Goal: Transaction & Acquisition: Obtain resource

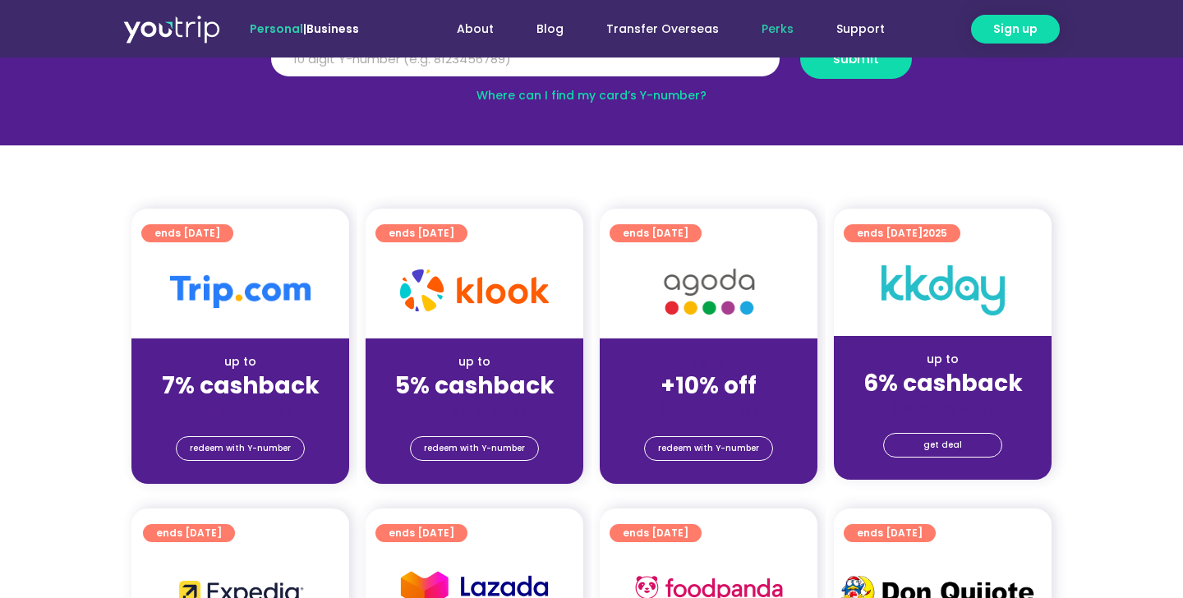
scroll to position [327, 0]
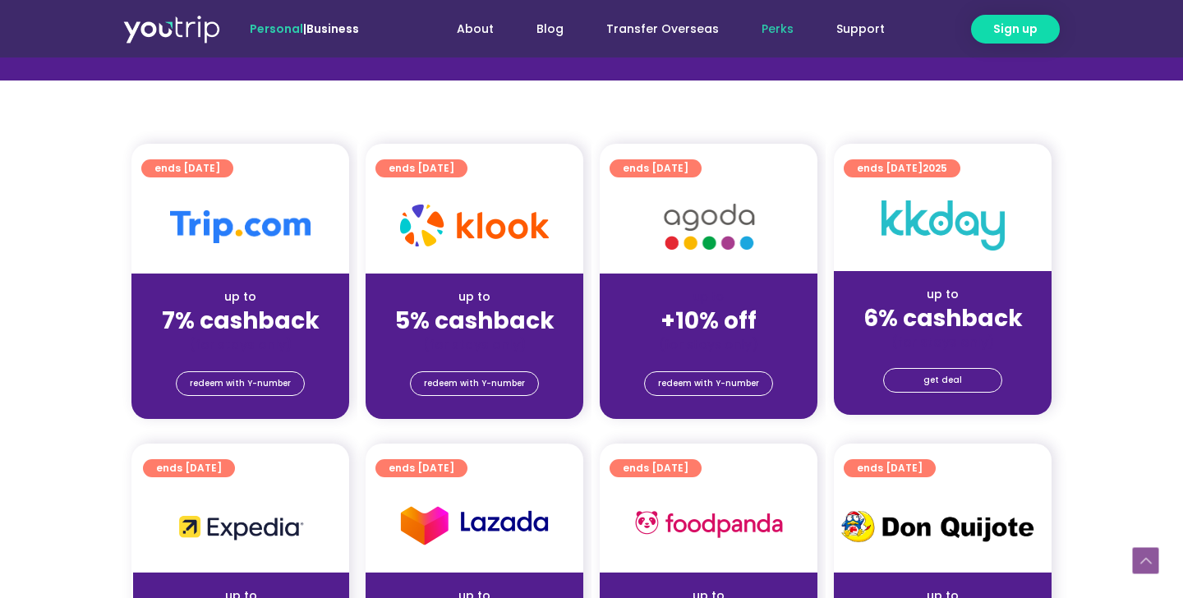
click at [237, 330] on strong "7% cashback" at bounding box center [241, 321] width 158 height 32
click at [229, 379] on span "redeem with Y-number" at bounding box center [240, 383] width 101 height 23
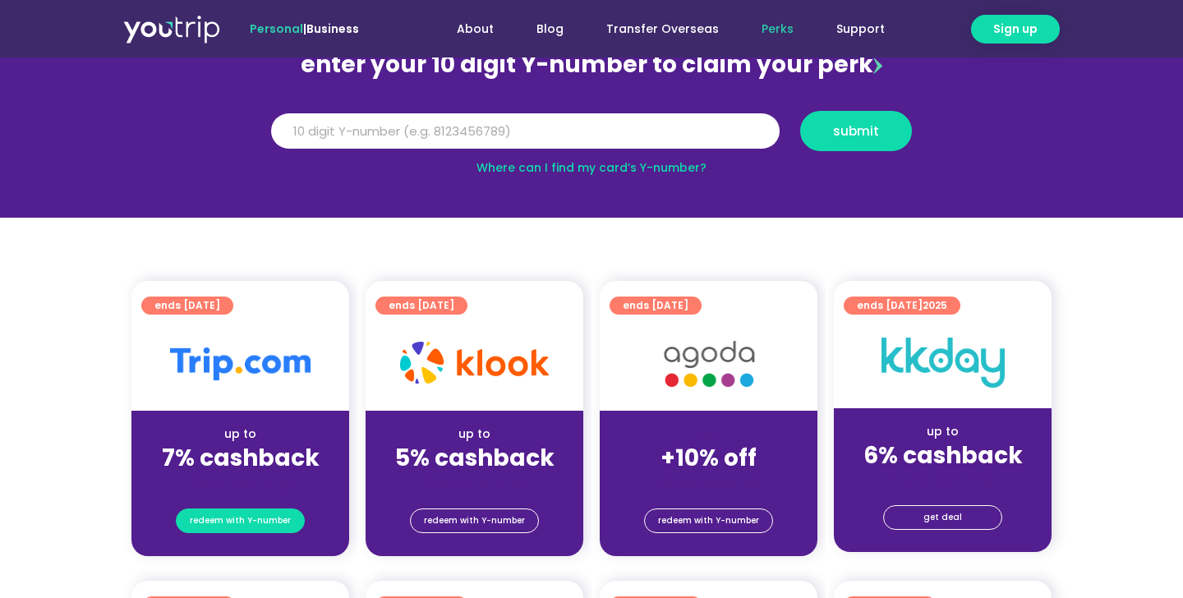
scroll to position [181, 0]
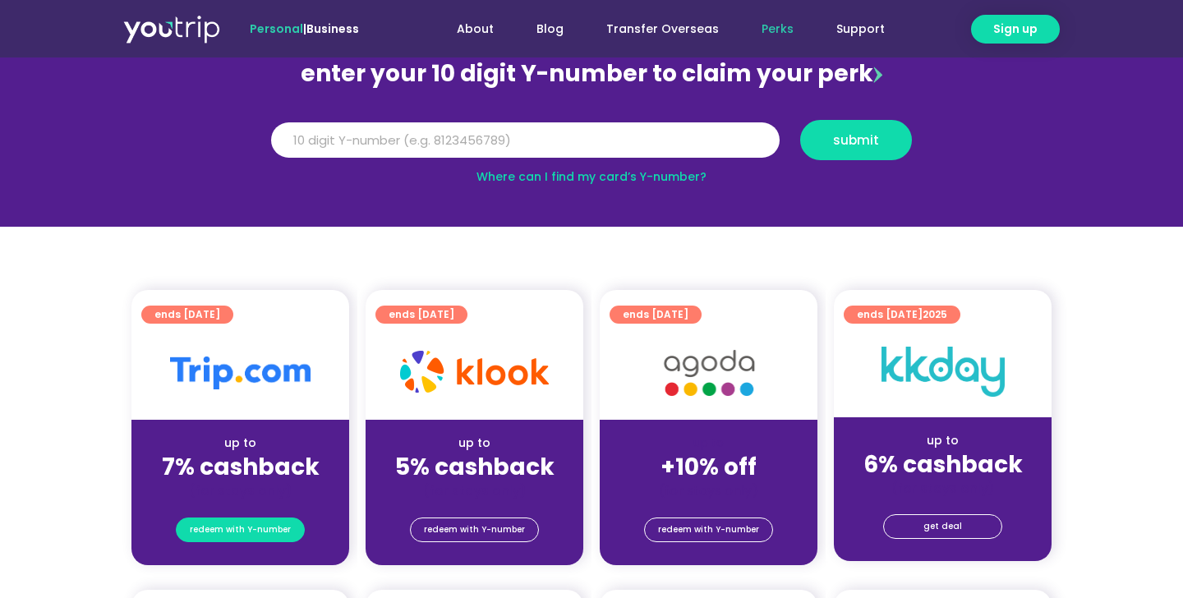
click at [238, 540] on span "redeem with Y-number" at bounding box center [240, 529] width 101 height 23
click at [486, 134] on input "Y Number" at bounding box center [525, 140] width 508 height 36
type input "8164972395"
click at [800, 120] on button "submit" at bounding box center [856, 140] width 112 height 40
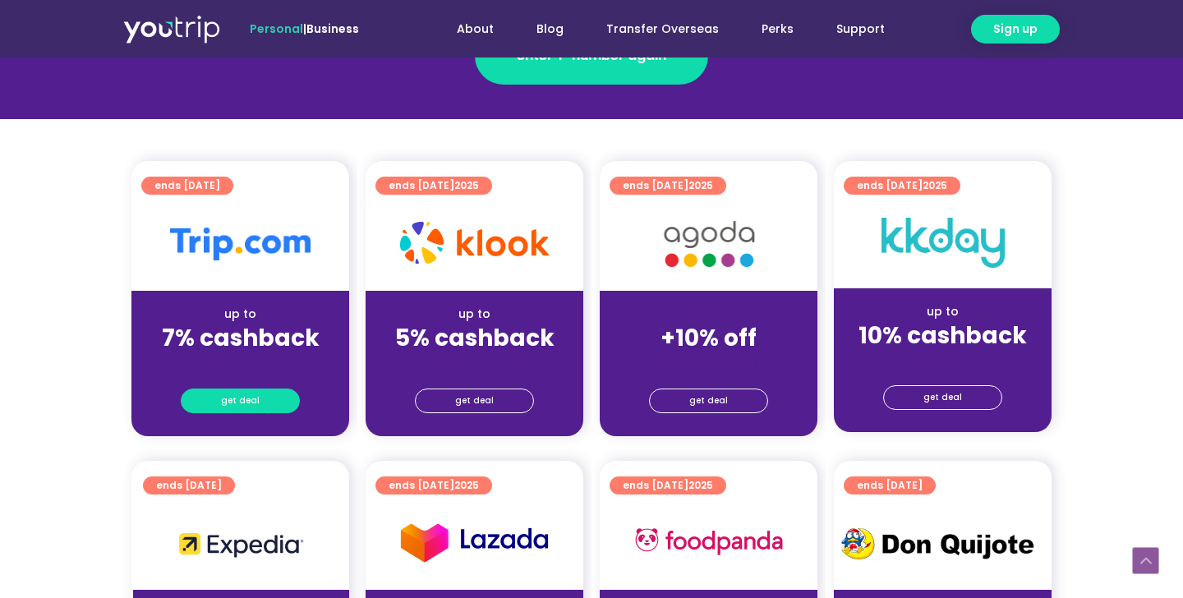
scroll to position [331, 0]
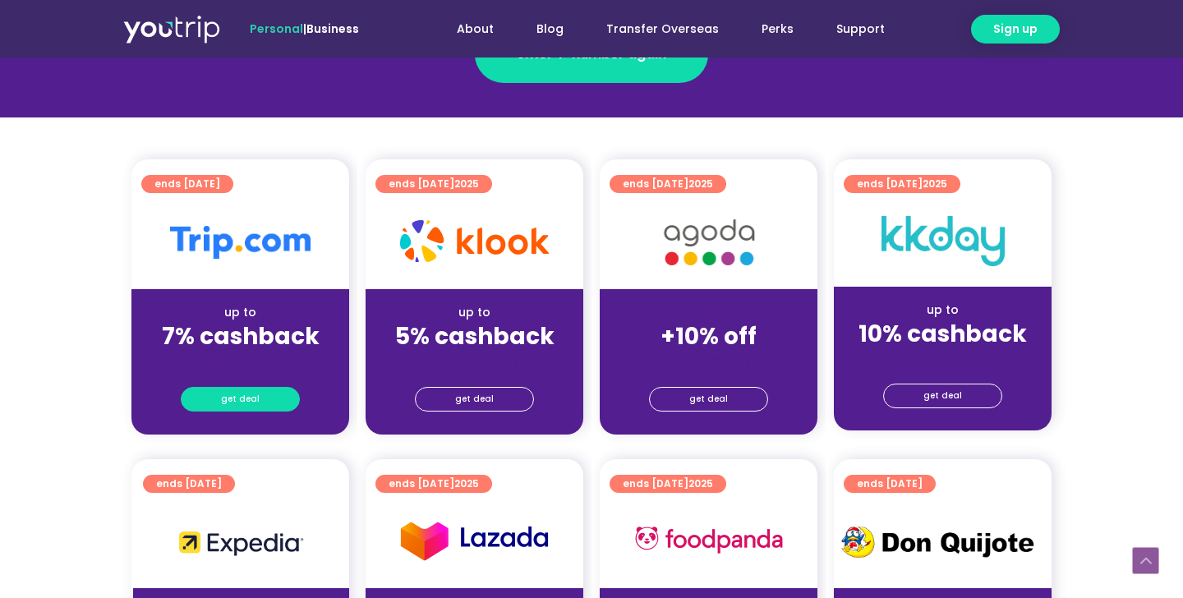
click at [239, 392] on span "get deal" at bounding box center [240, 399] width 39 height 23
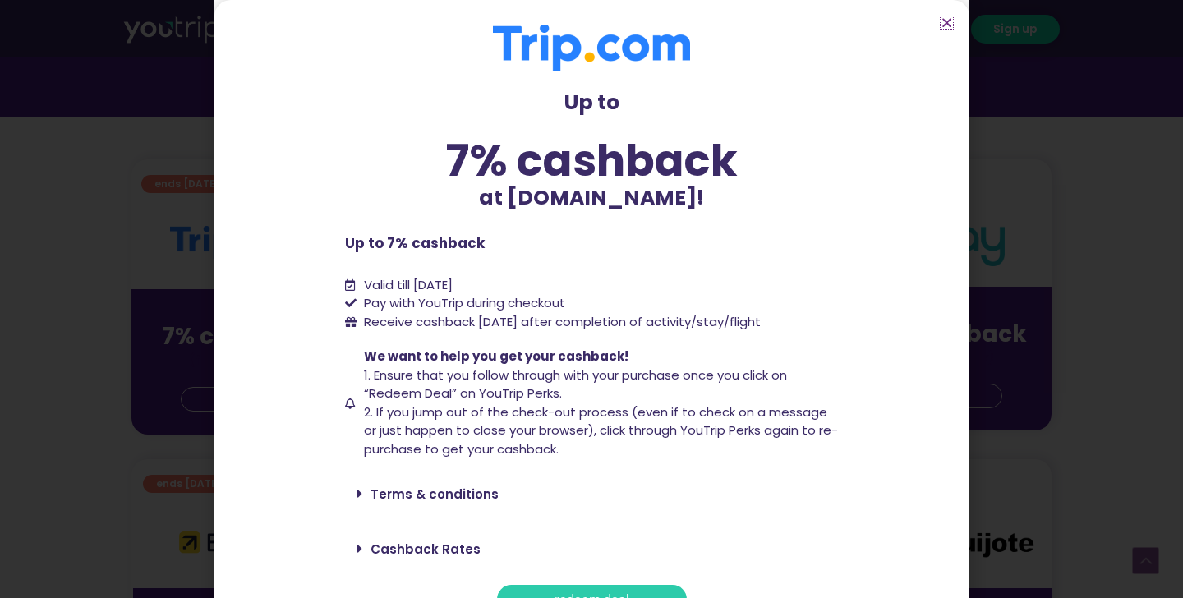
scroll to position [41, 0]
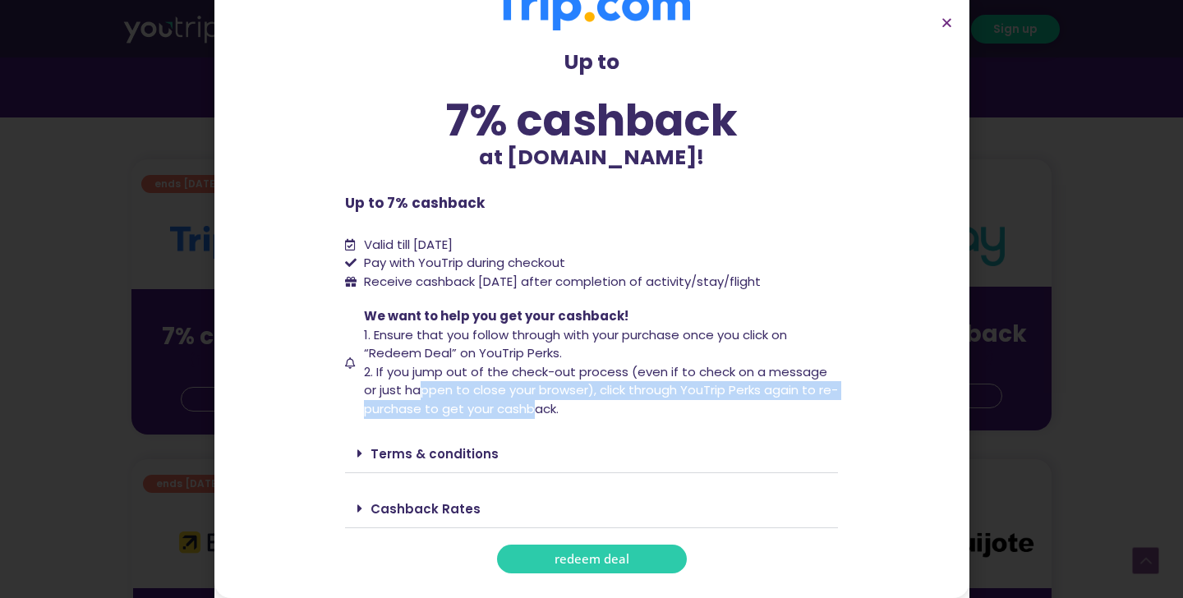
drag, startPoint x: 421, startPoint y: 391, endPoint x: 555, endPoint y: 415, distance: 136.0
click at [555, 415] on span "2. If you jump out of the check-out process (even if to check on a message or j…" at bounding box center [601, 390] width 474 height 54
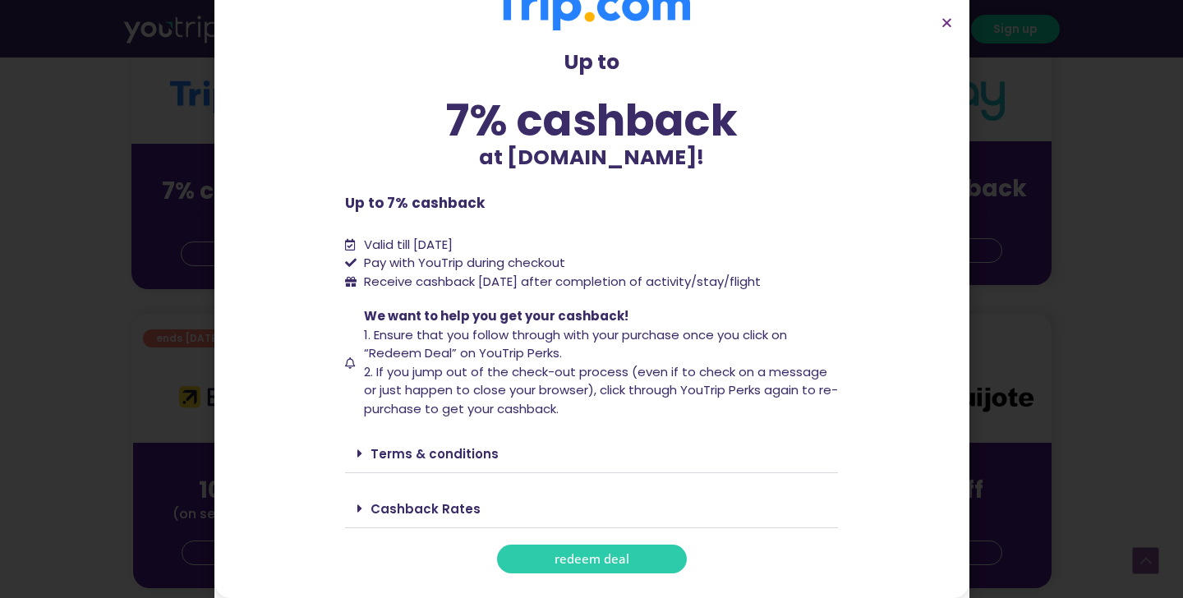
scroll to position [488, 0]
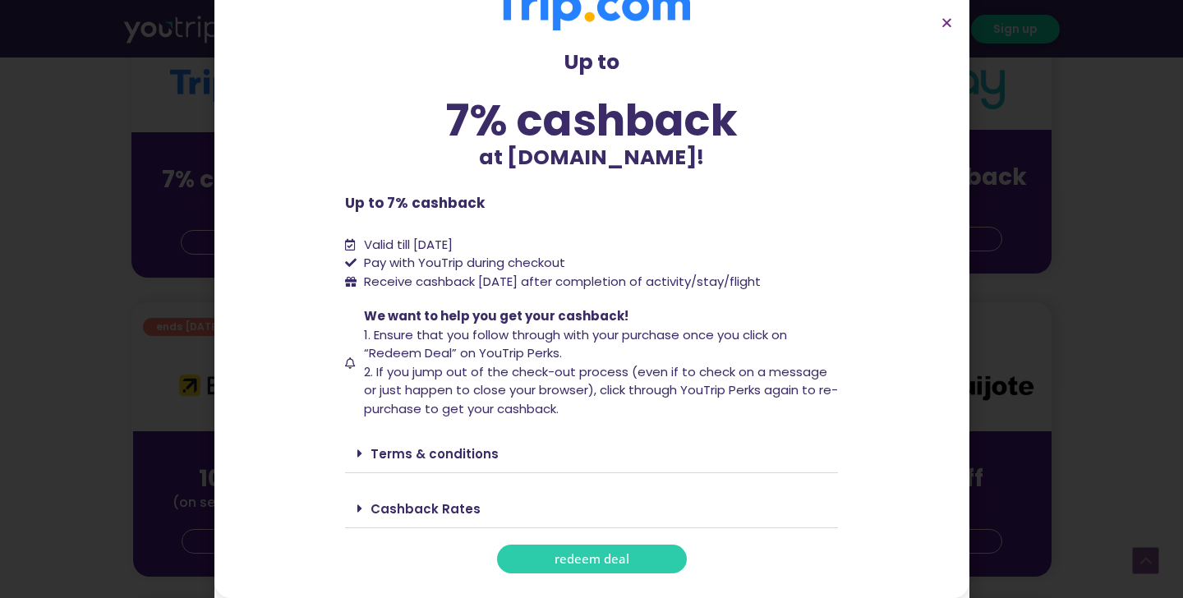
click at [361, 507] on icon at bounding box center [359, 508] width 5 height 13
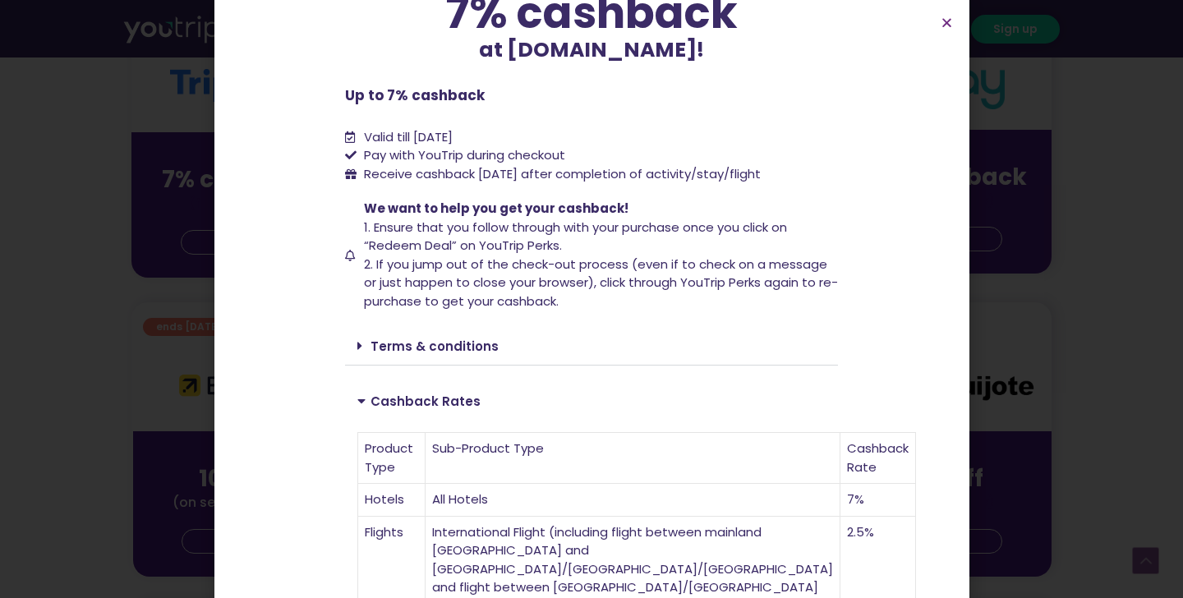
scroll to position [128, 0]
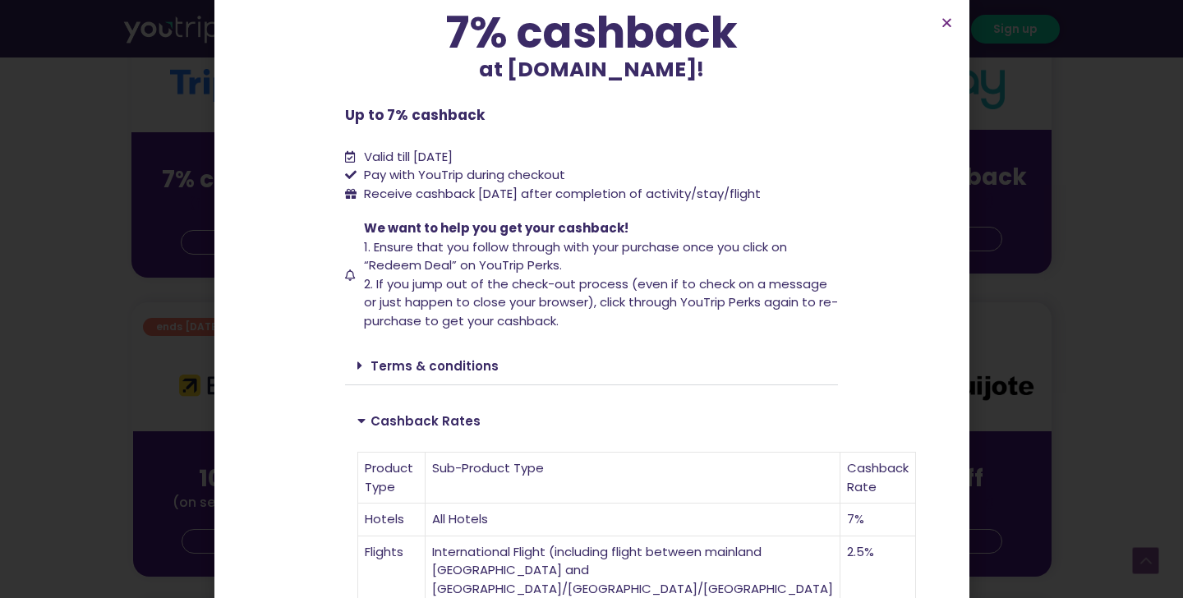
click at [951, 14] on section "Up to 7% cashback at [DOMAIN_NAME]! Up to 7% cashback at [DOMAIN_NAME]! Up to 7…" at bounding box center [591, 508] width 755 height 1272
click at [948, 20] on icon "Close" at bounding box center [947, 22] width 12 height 12
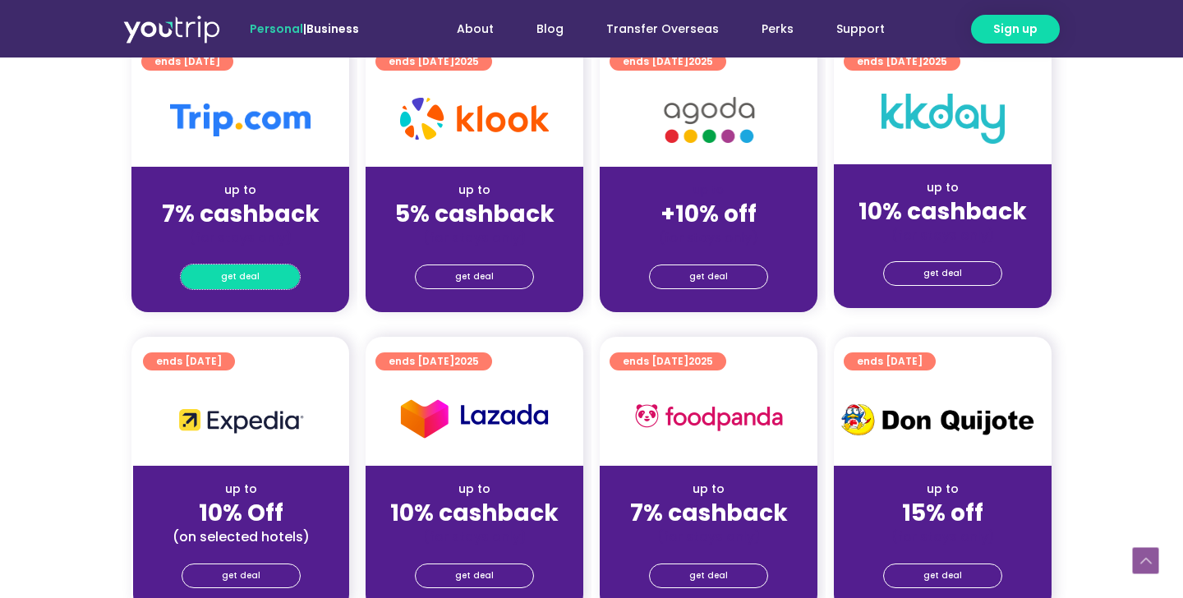
scroll to position [390, 0]
